Goal: Task Accomplishment & Management: Manage account settings

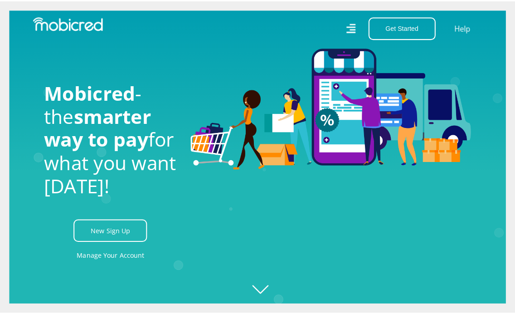
scroll to position [0, 979]
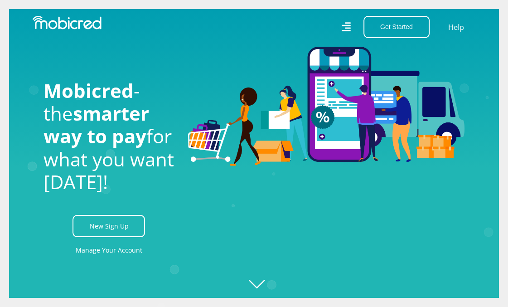
click at [346, 24] on icon at bounding box center [346, 27] width 10 height 14
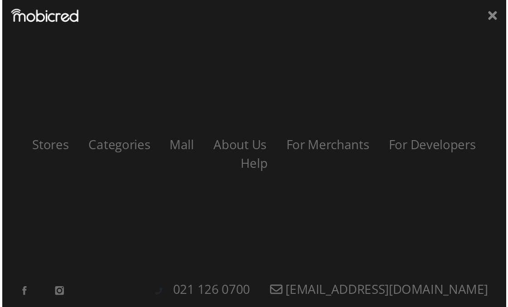
scroll to position [0, 1415]
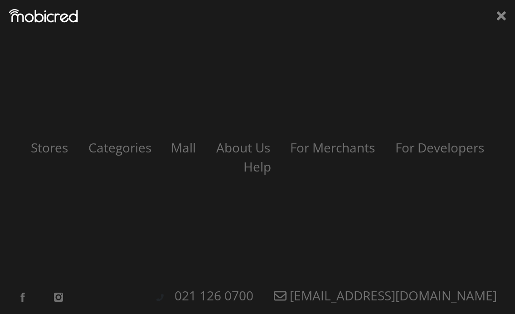
click at [494, 19] on div "Stores Categories Mall About Us For Merchants For Developers Help Sign Up Sign …" at bounding box center [257, 157] width 515 height 314
click at [499, 18] on icon at bounding box center [501, 15] width 9 height 9
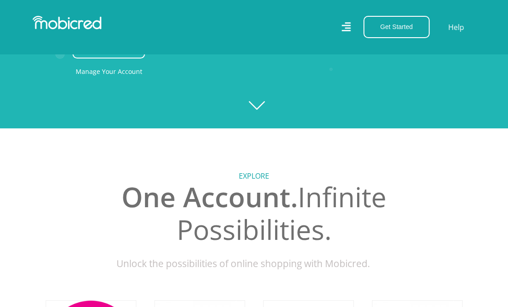
scroll to position [91, 0]
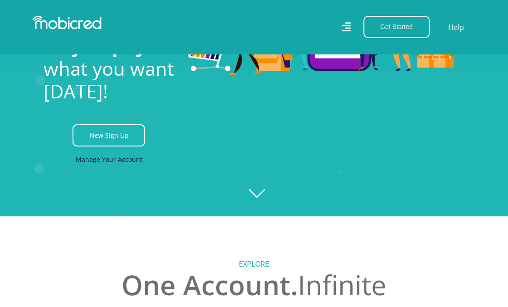
click at [98, 165] on link "Manage Your Account" at bounding box center [109, 159] width 67 height 20
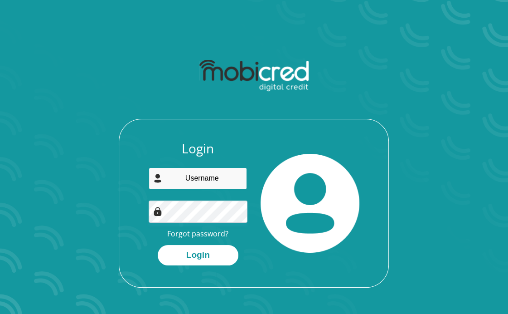
click at [196, 171] on input "email" at bounding box center [198, 178] width 98 height 22
type input "[EMAIL_ADDRESS][DOMAIN_NAME]"
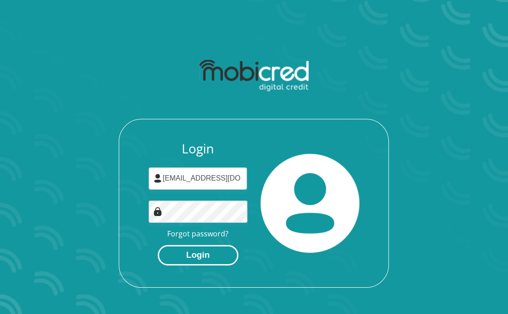
click at [213, 263] on button "Login" at bounding box center [198, 255] width 81 height 20
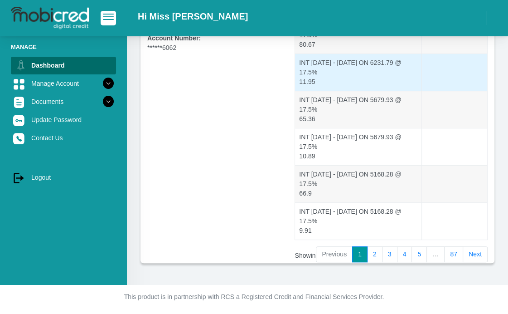
scroll to position [282, 0]
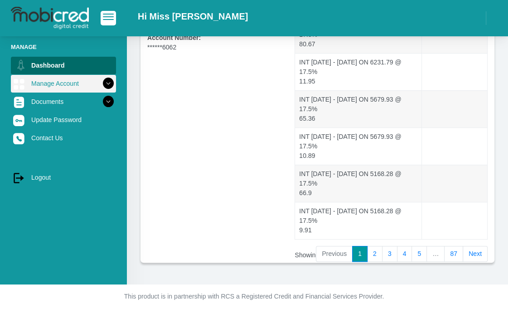
click at [56, 85] on link "Manage Account" at bounding box center [63, 83] width 105 height 17
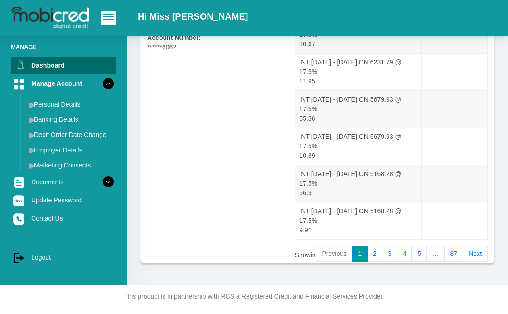
click at [60, 74] on ul "Manage Dashboard Manage Account Personal Details Banking Details Debit Order Da…" at bounding box center [63, 155] width 105 height 224
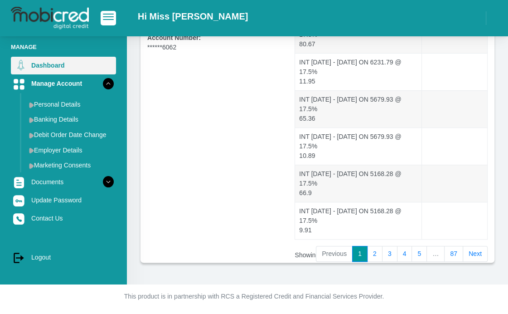
click at [63, 59] on link "Dashboard" at bounding box center [63, 65] width 105 height 17
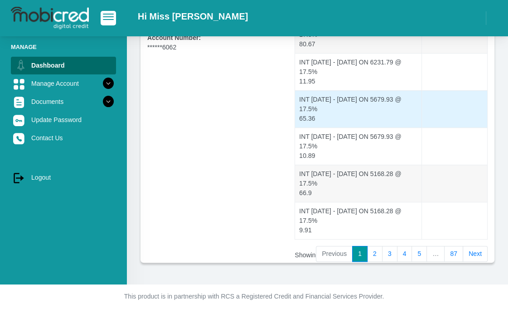
scroll to position [10, 0]
